Goal: Task Accomplishment & Management: Manage account settings

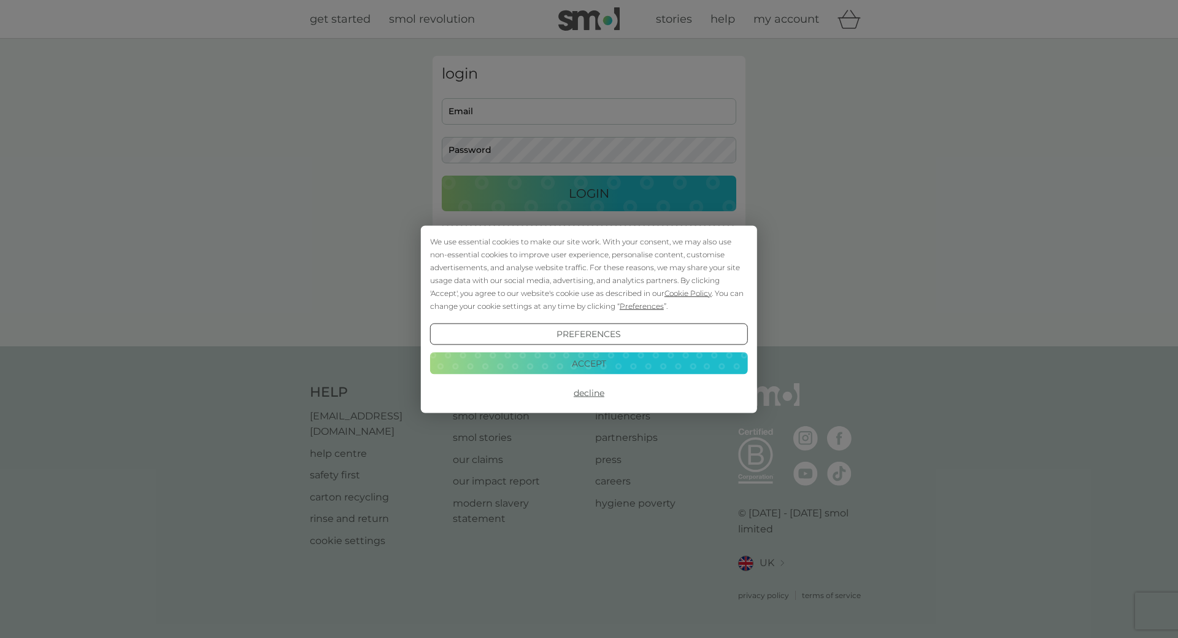
type input "[PERSON_NAME][EMAIL_ADDRESS][DOMAIN_NAME]"
click at [563, 369] on button "Accept" at bounding box center [589, 363] width 318 height 22
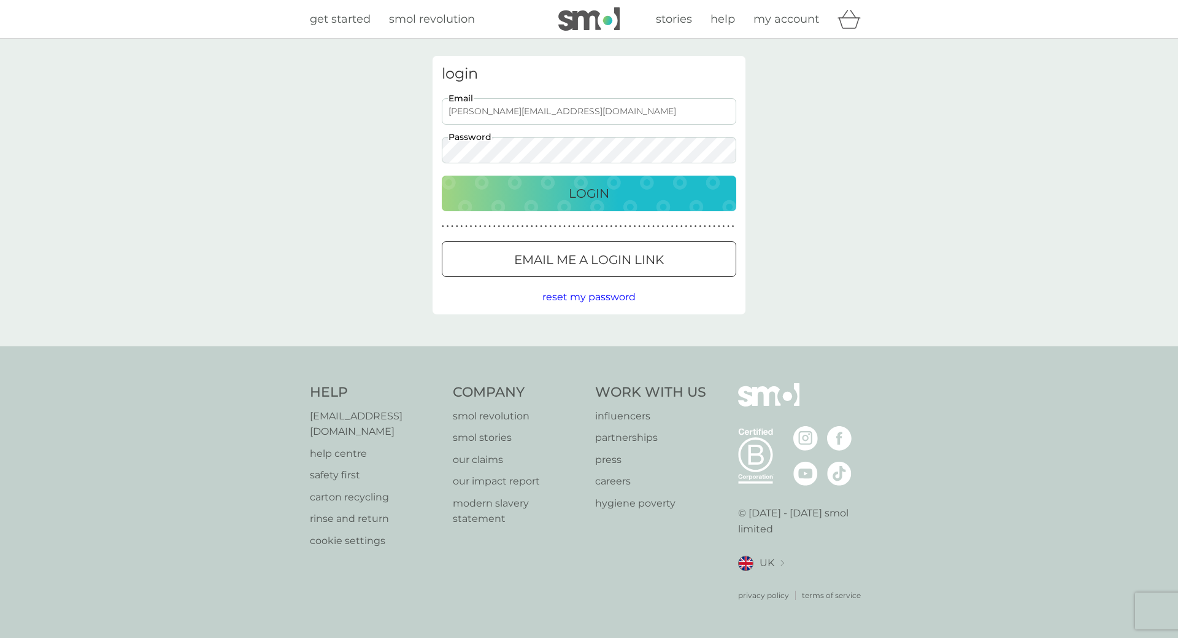
click at [566, 188] on div "Login" at bounding box center [589, 193] width 270 height 20
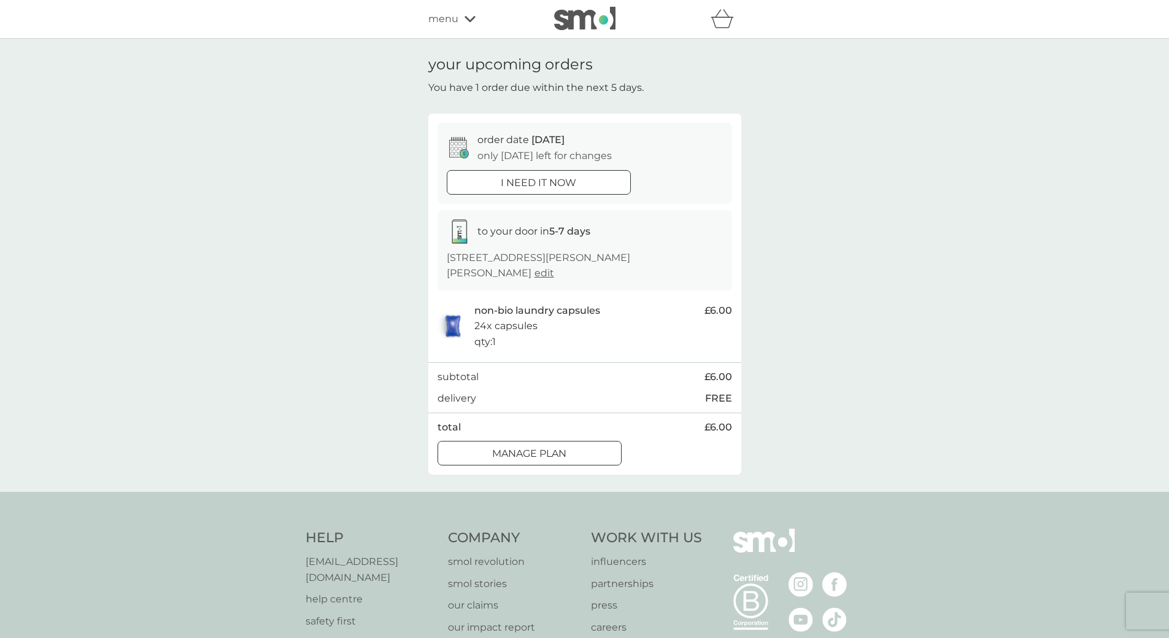
click at [539, 447] on div at bounding box center [529, 453] width 44 height 13
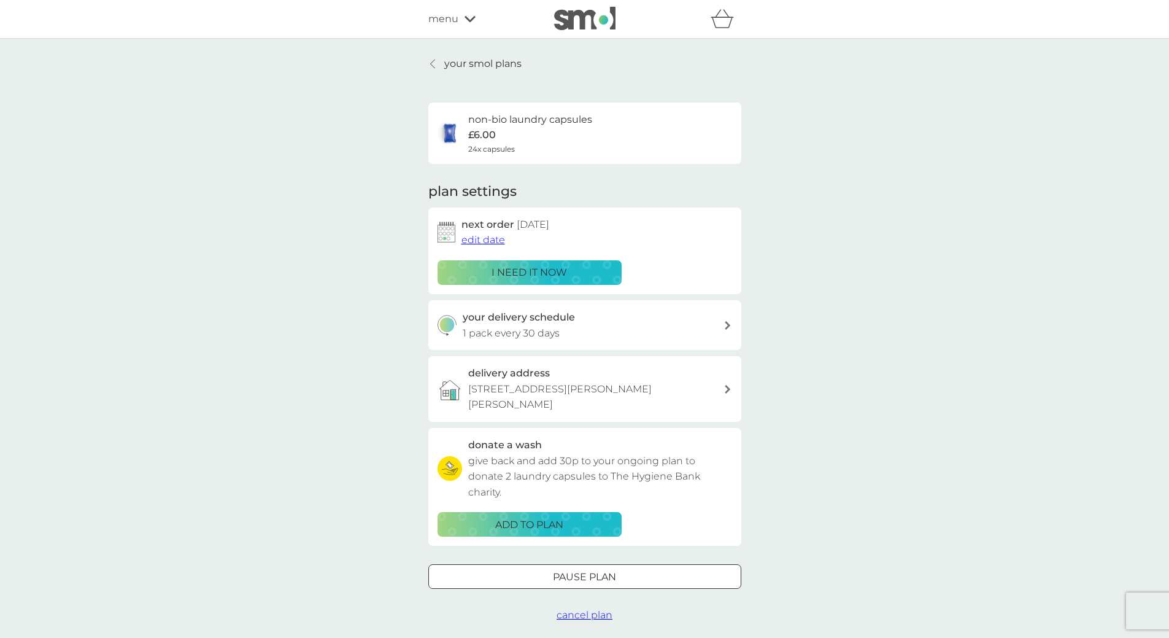
click at [482, 240] on span "edit date" at bounding box center [483, 240] width 44 height 12
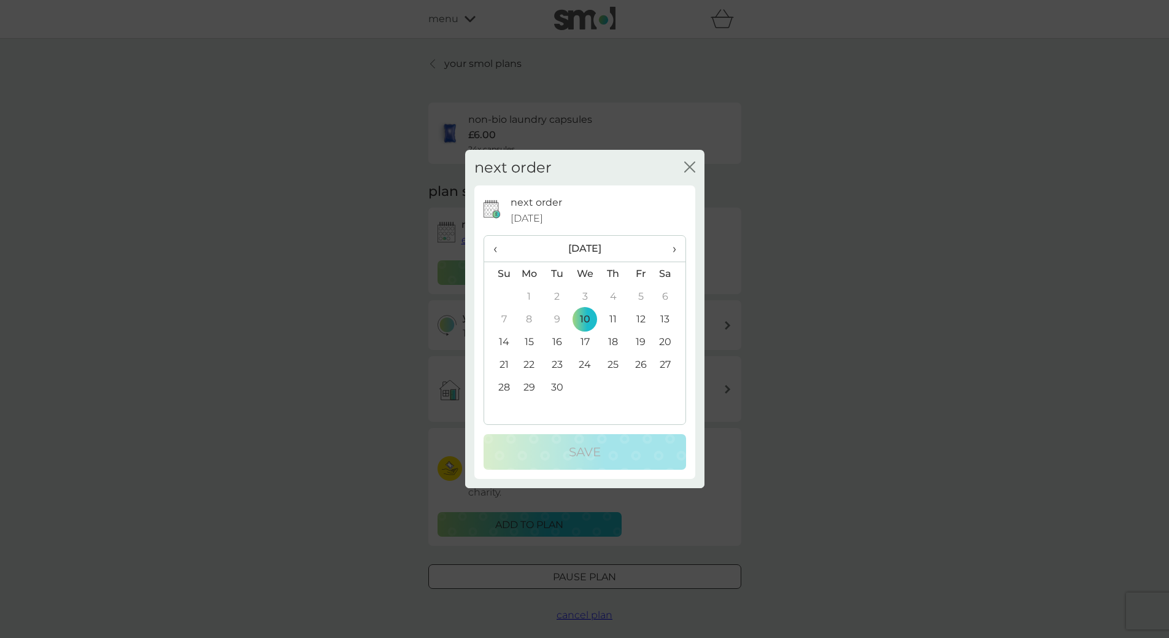
click at [676, 250] on th "›" at bounding box center [669, 249] width 31 height 26
click at [586, 317] on td "8" at bounding box center [585, 318] width 28 height 23
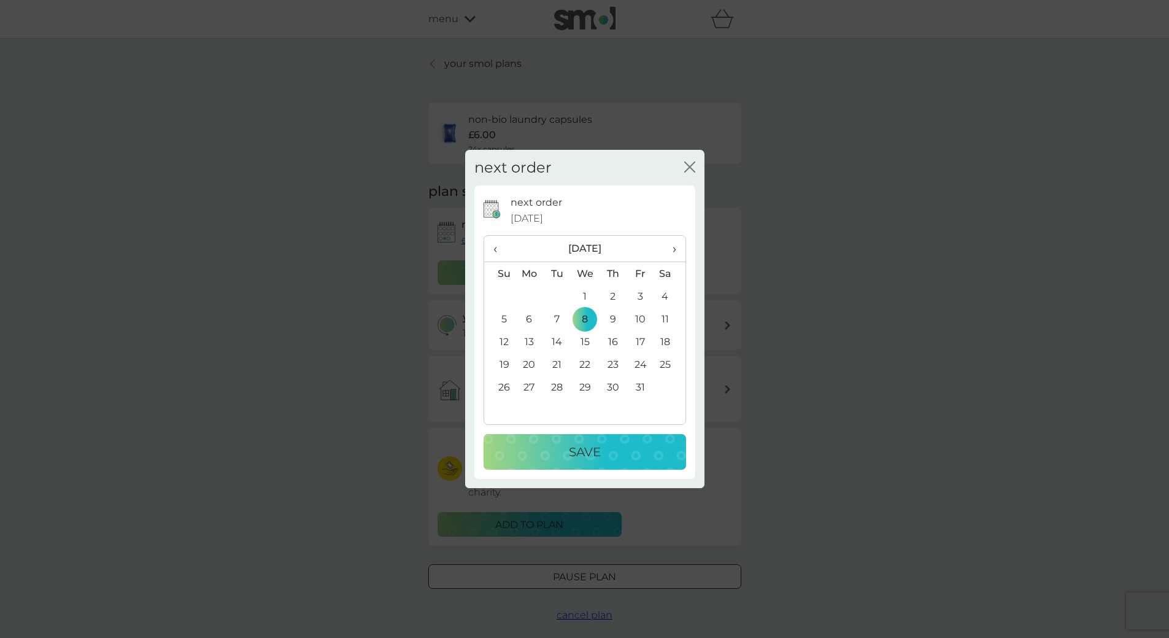
click at [571, 458] on p "Save" at bounding box center [585, 452] width 32 height 20
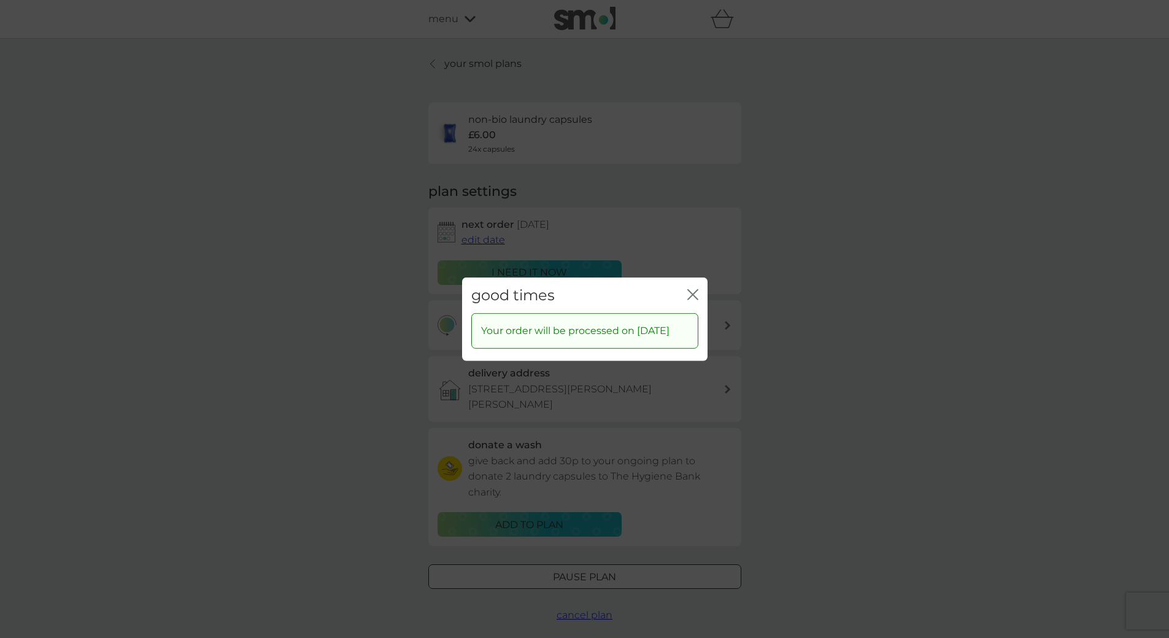
click at [694, 291] on icon "close" at bounding box center [692, 293] width 11 height 11
